Goal: Transaction & Acquisition: Purchase product/service

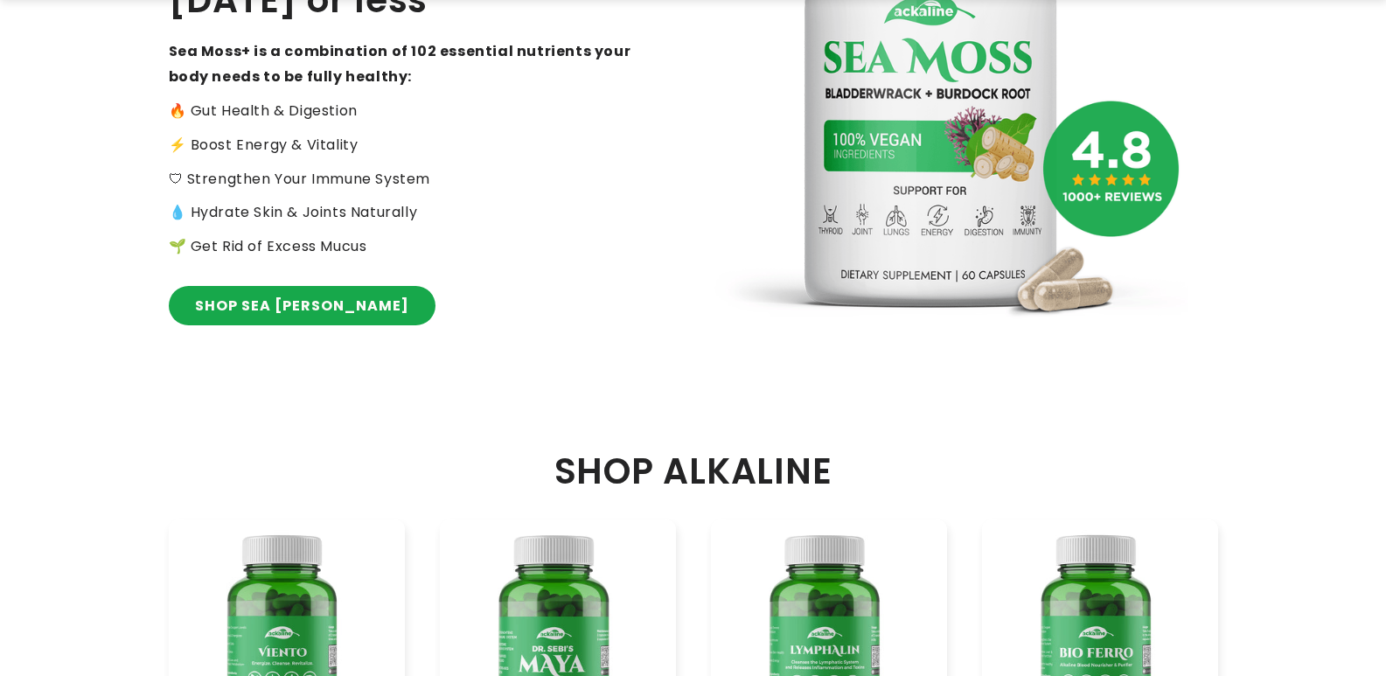
scroll to position [437, 0]
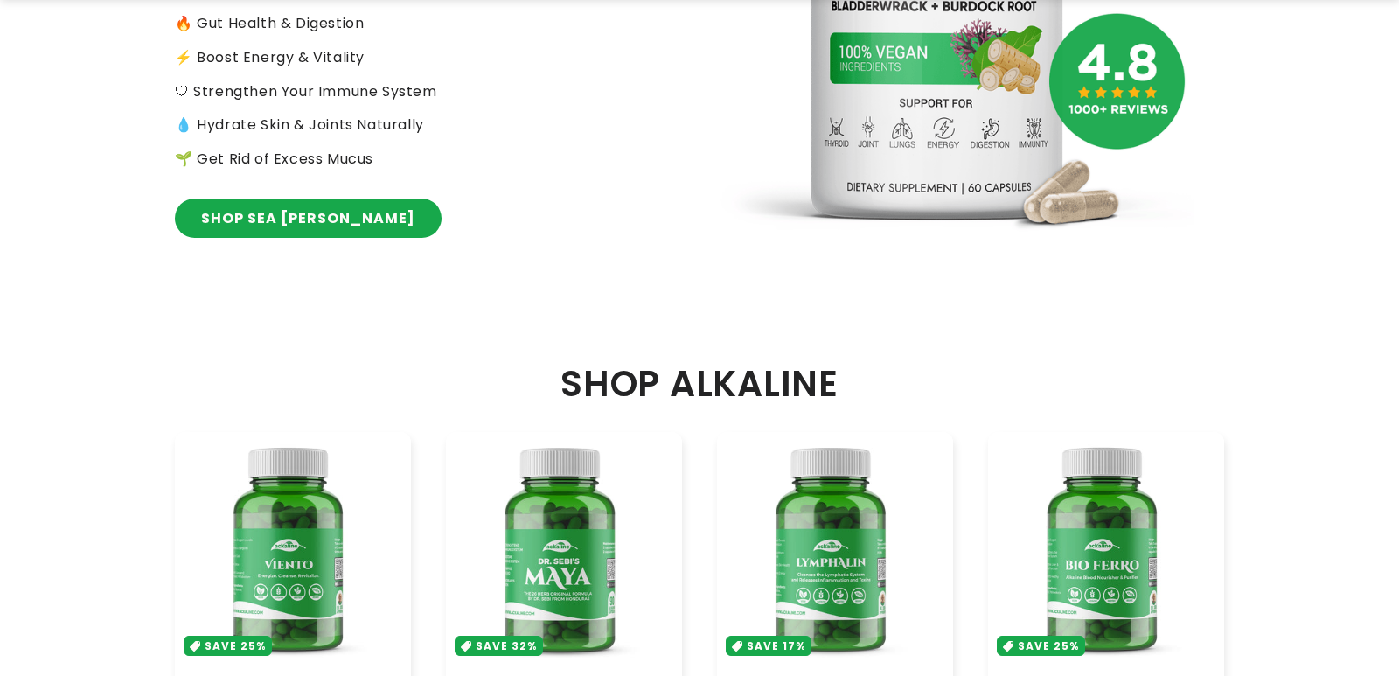
click at [239, 220] on div "Close dialog Transform your health Feel Better, Live Alkaline Most people never…" at bounding box center [699, 338] width 1399 height 676
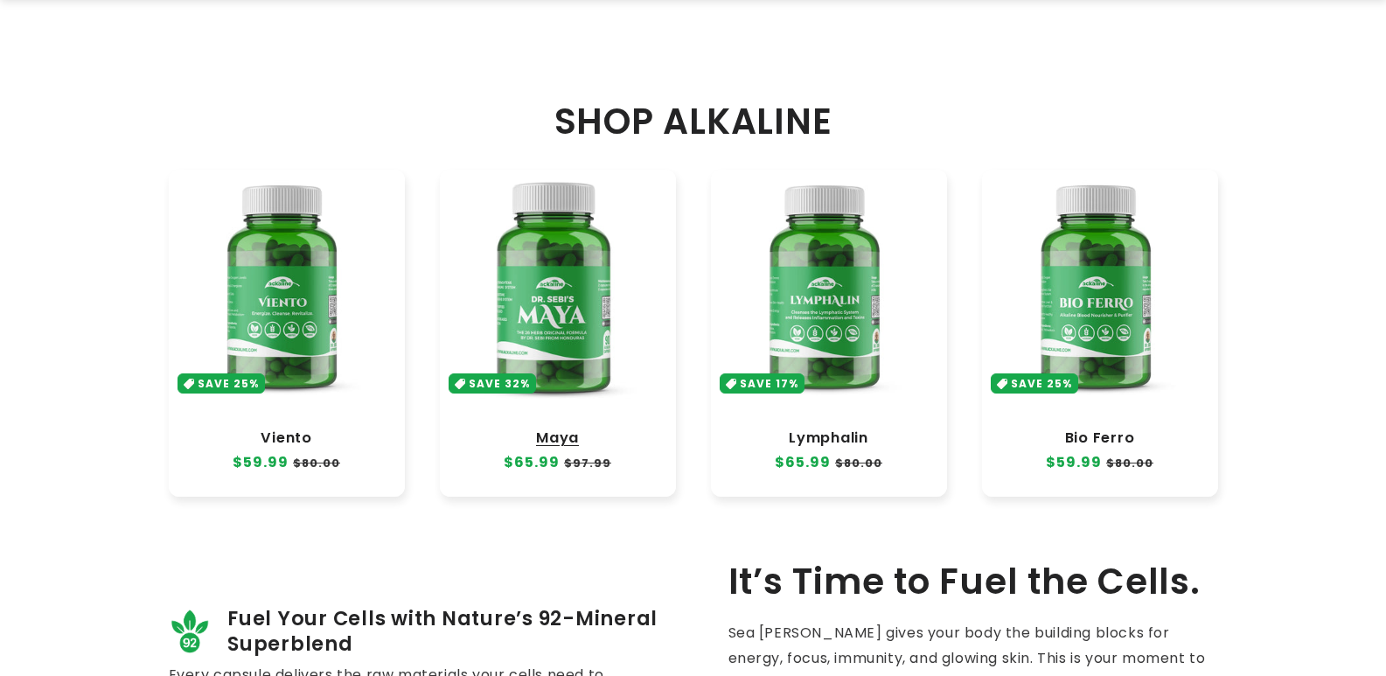
scroll to position [787, 0]
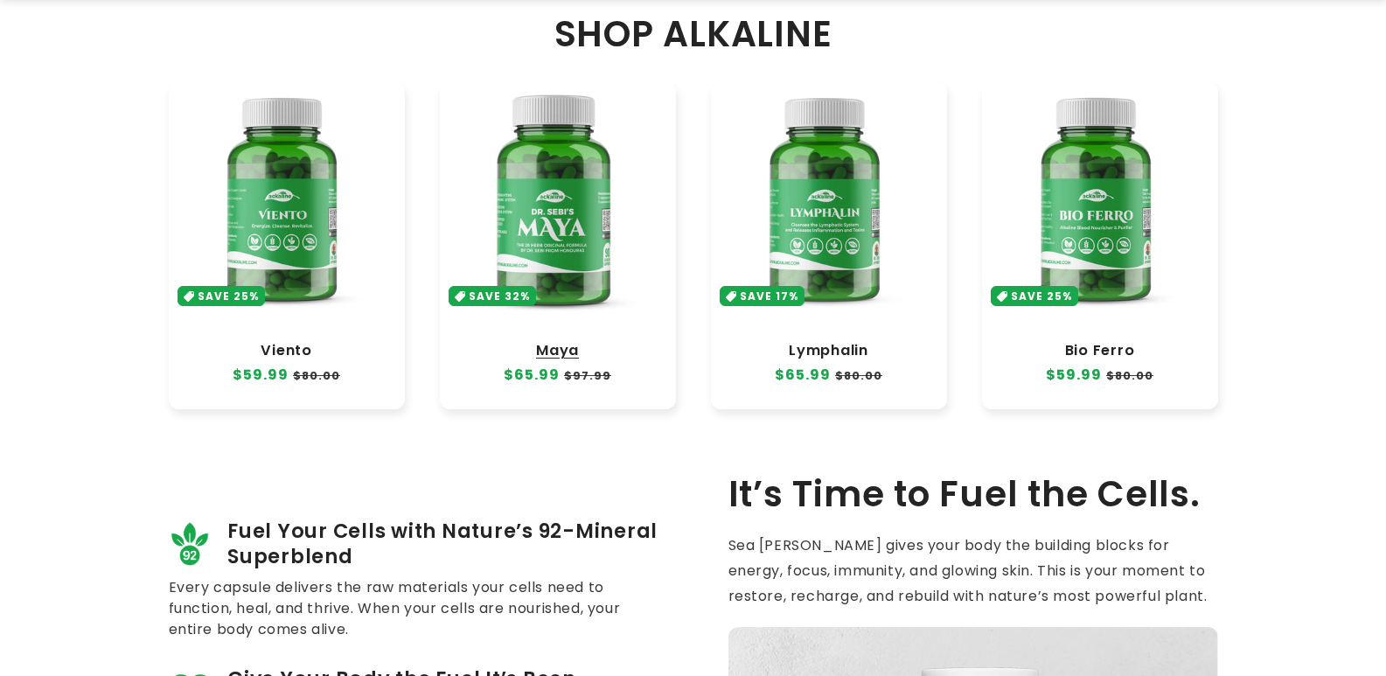
click at [594, 342] on link "Maya" at bounding box center [557, 350] width 201 height 17
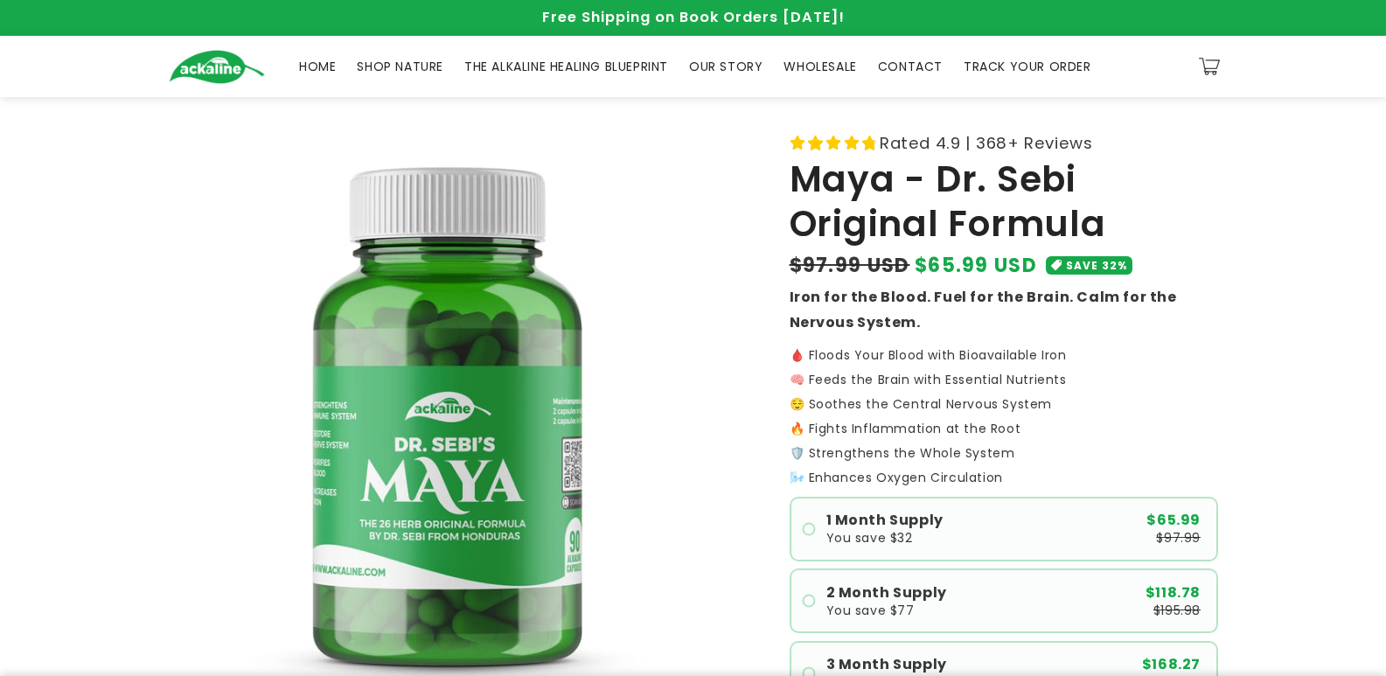
scroll to position [87, 0]
